Goal: Information Seeking & Learning: Learn about a topic

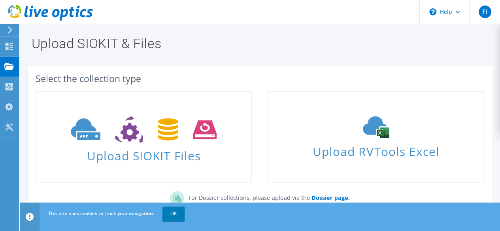
click at [6, 28] on div at bounding box center [8, 29] width 9 height 7
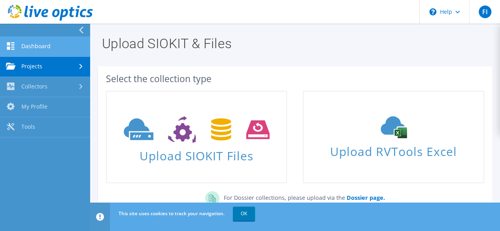
click at [32, 47] on link "Dashboard" at bounding box center [45, 47] width 90 height 20
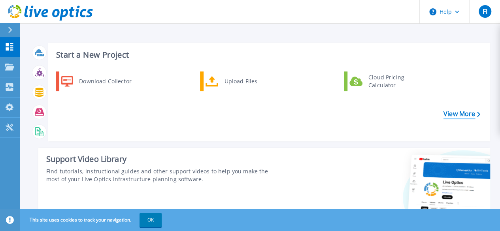
click at [461, 113] on link "View More" at bounding box center [461, 114] width 37 height 8
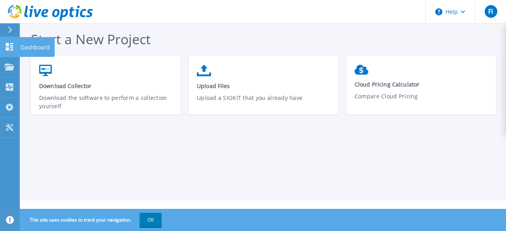
click at [10, 46] on icon at bounding box center [9, 47] width 9 height 8
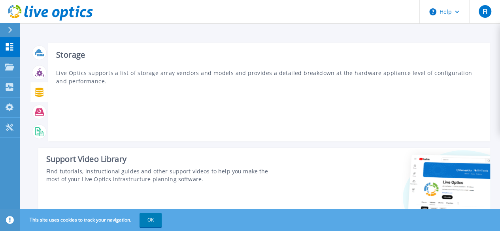
click at [37, 85] on div at bounding box center [39, 92] width 18 height 20
click at [38, 92] on icon at bounding box center [39, 92] width 9 height 9
click at [40, 72] on icon at bounding box center [39, 72] width 9 height 9
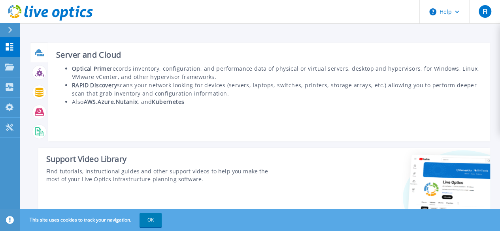
click at [38, 52] on icon at bounding box center [39, 52] width 8 height 6
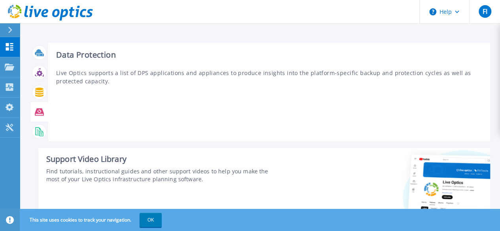
click at [38, 109] on icon at bounding box center [39, 111] width 9 height 7
click at [36, 133] on icon at bounding box center [39, 131] width 9 height 9
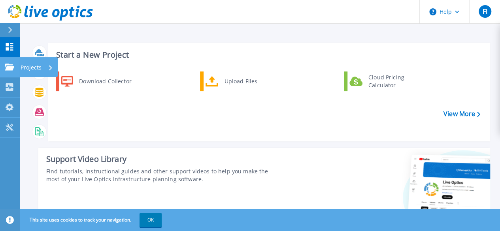
click at [6, 64] on icon at bounding box center [9, 67] width 9 height 7
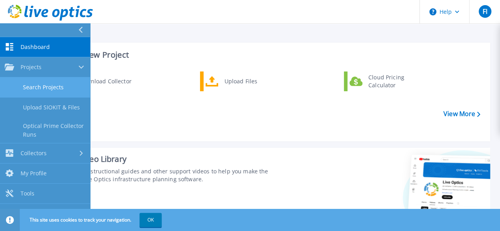
click at [47, 87] on link "Search Projects" at bounding box center [45, 87] width 90 height 20
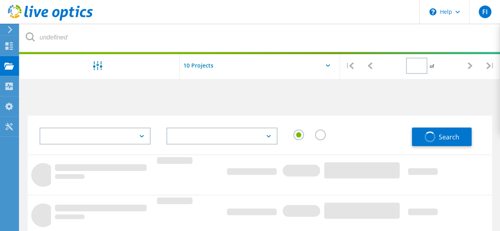
type input "1"
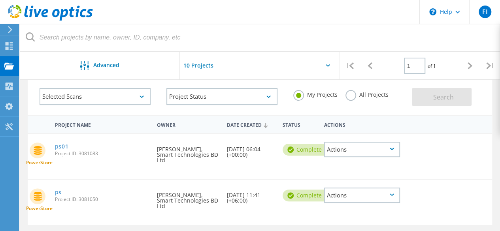
scroll to position [40, 0]
click at [62, 144] on link "ps01" at bounding box center [62, 147] width 14 height 6
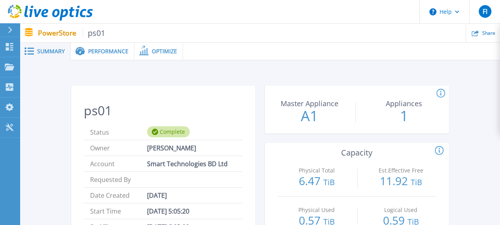
click at [98, 49] on span "Performance" at bounding box center [108, 52] width 40 height 6
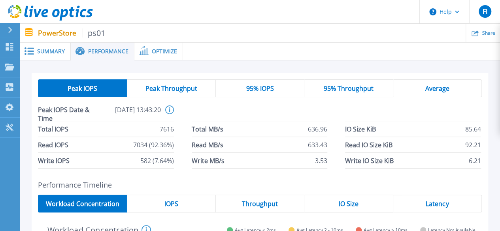
click at [179, 90] on span "Peak Throughput" at bounding box center [171, 88] width 52 height 6
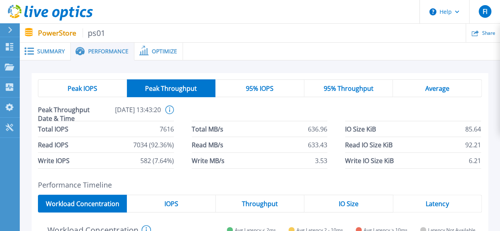
click at [255, 90] on span "95% IOPS" at bounding box center [260, 88] width 28 height 6
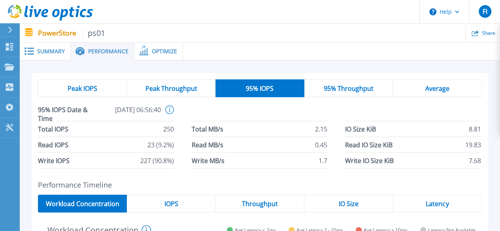
click at [352, 89] on span "95% Throughput" at bounding box center [349, 88] width 50 height 6
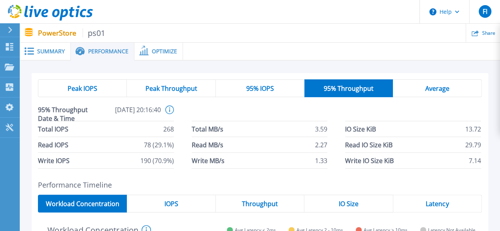
click at [432, 85] on span "Average" at bounding box center [437, 88] width 24 height 6
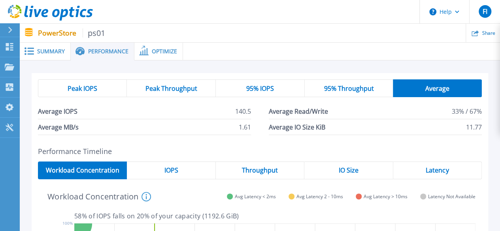
click at [354, 91] on span "95% Throughput" at bounding box center [349, 88] width 50 height 6
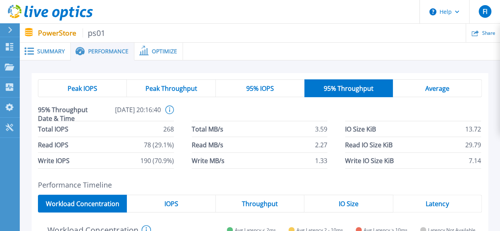
click at [426, 89] on span "Average" at bounding box center [437, 88] width 24 height 6
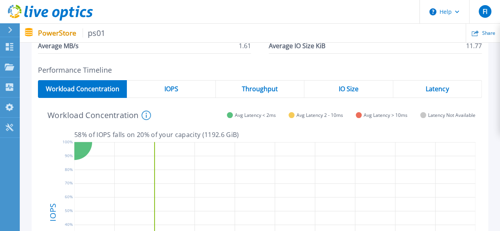
scroll to position [79, 0]
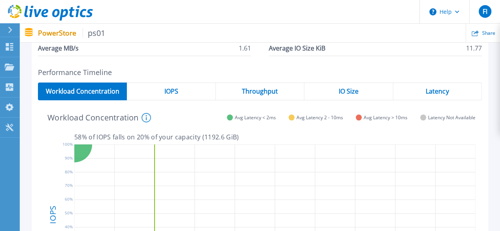
click at [173, 93] on span "IOPS" at bounding box center [171, 91] width 14 height 6
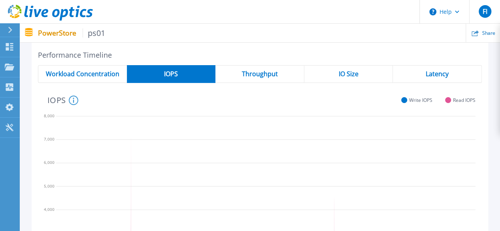
scroll to position [26, 0]
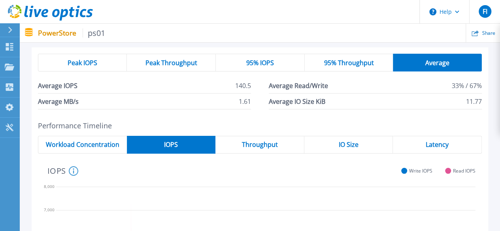
click at [258, 141] on span "Throughput" at bounding box center [259, 144] width 36 height 6
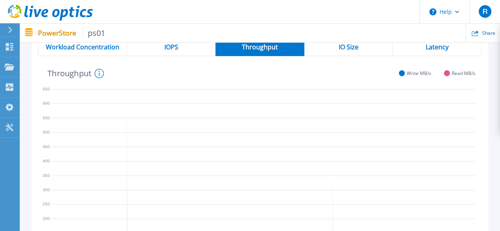
scroll to position [105, 0]
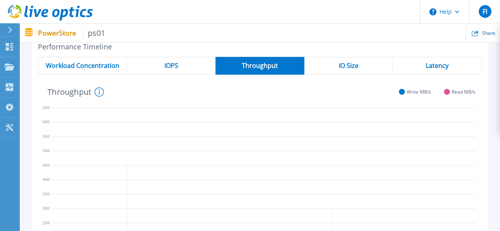
click at [357, 59] on div "IO Size" at bounding box center [348, 66] width 89 height 18
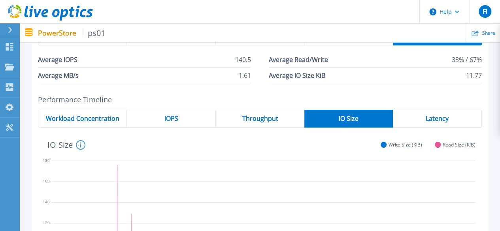
scroll to position [0, 0]
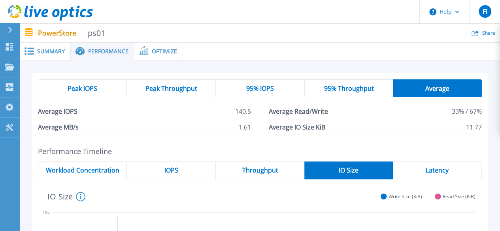
click at [9, 28] on icon at bounding box center [10, 30] width 4 height 6
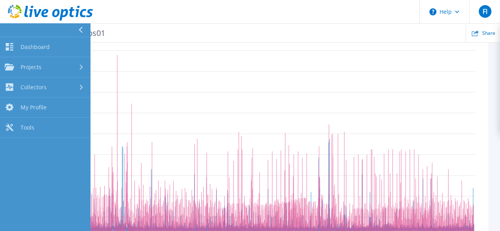
scroll to position [237, 0]
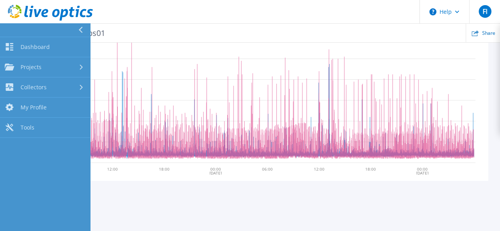
click at [167, 179] on div "Peak IOPS Peak Throughput 95% IOPS 95% Throughput Average Average IOPS 140.5 Av…" at bounding box center [260, 13] width 480 height 380
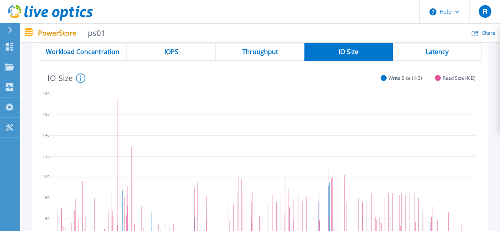
scroll to position [40, 0]
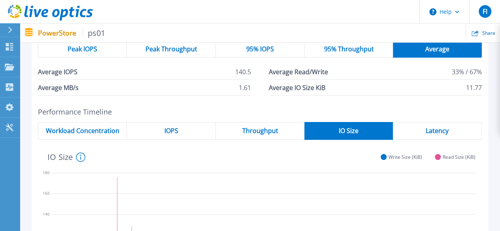
click at [181, 131] on div "IOPS" at bounding box center [171, 131] width 89 height 18
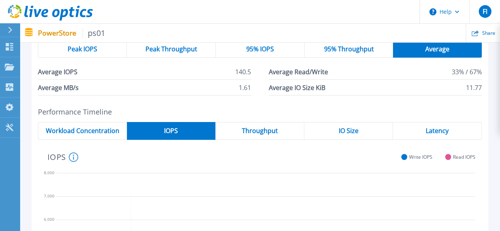
click at [85, 128] on span "Workload Concentration" at bounding box center [82, 131] width 73 height 6
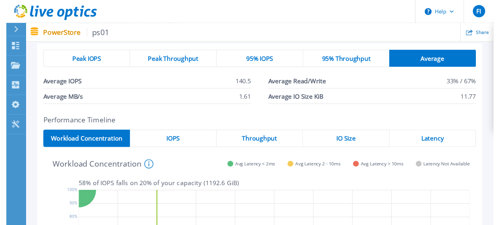
scroll to position [0, 0]
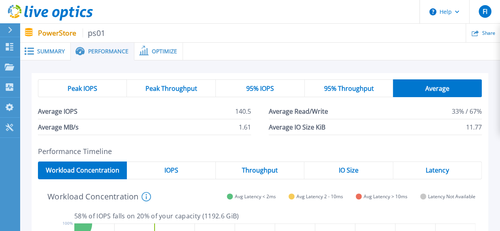
click at [339, 86] on span "95% Throughput" at bounding box center [349, 88] width 50 height 6
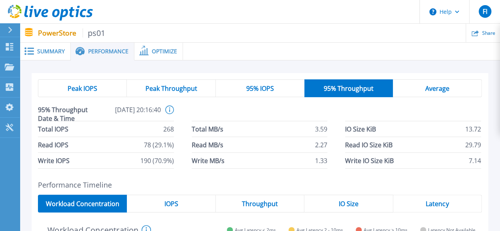
click at [271, 88] on span "95% IOPS" at bounding box center [260, 88] width 28 height 6
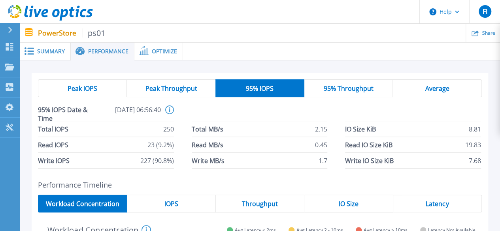
click at [189, 87] on span "Peak Throughput" at bounding box center [171, 88] width 52 height 6
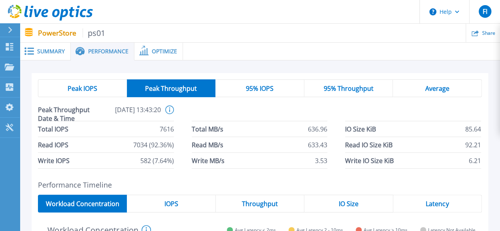
click at [89, 89] on span "Peak IOPS" at bounding box center [83, 88] width 30 height 6
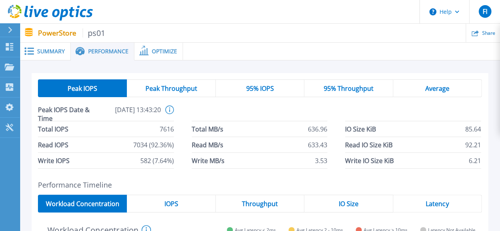
click at [110, 51] on span "Performance" at bounding box center [108, 52] width 40 height 6
click at [163, 52] on span "Optimize" at bounding box center [164, 52] width 25 height 6
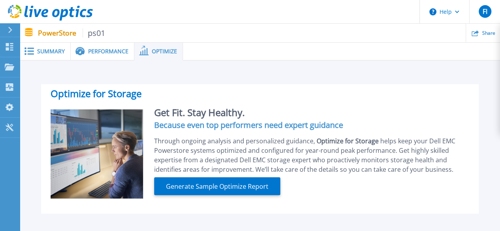
click at [96, 49] on span "Performance" at bounding box center [108, 52] width 40 height 6
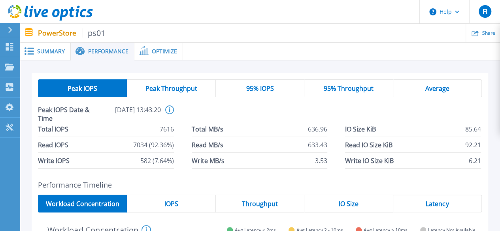
click at [36, 49] on span at bounding box center [28, 51] width 17 height 8
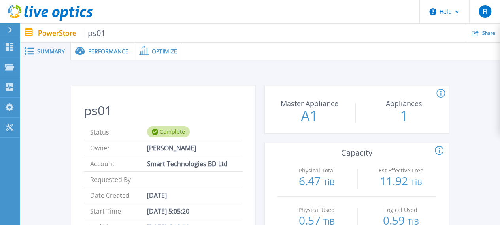
scroll to position [198, 0]
